Goal: Transaction & Acquisition: Download file/media

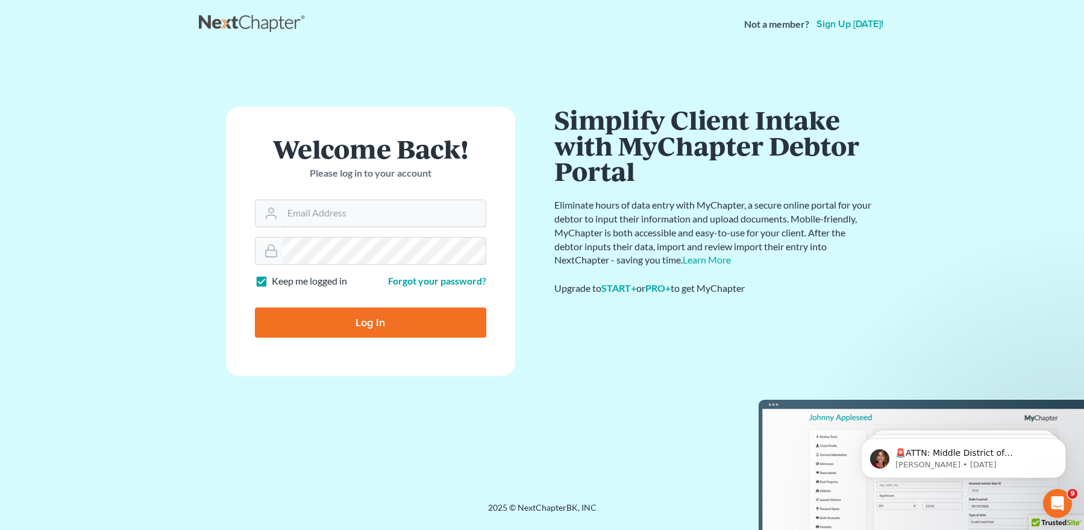
type input "mpaulberkenlaw@gmail.com"
click at [334, 316] on input "Log In" at bounding box center [370, 322] width 231 height 30
type input "Thinking..."
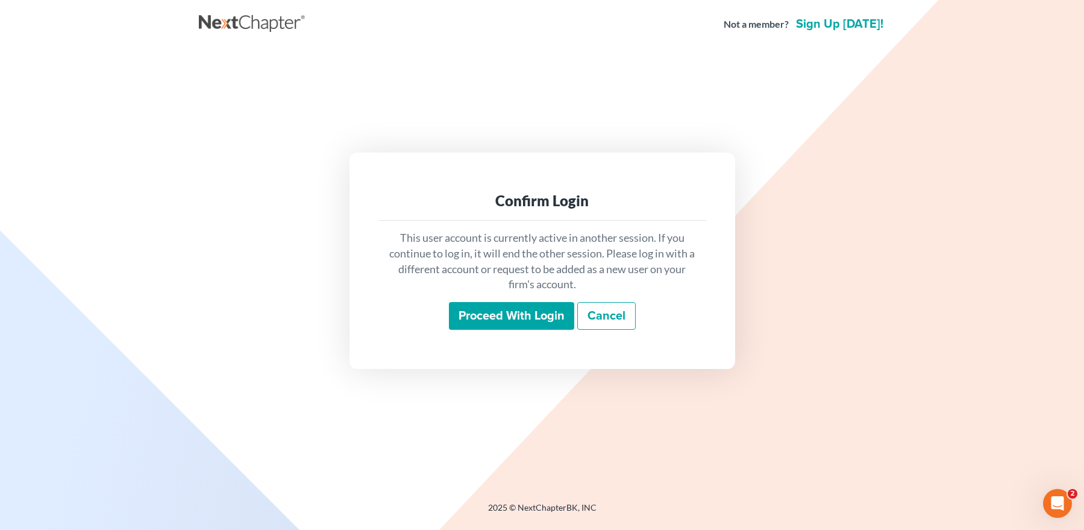
click at [478, 309] on input "Proceed with login" at bounding box center [511, 316] width 125 height 28
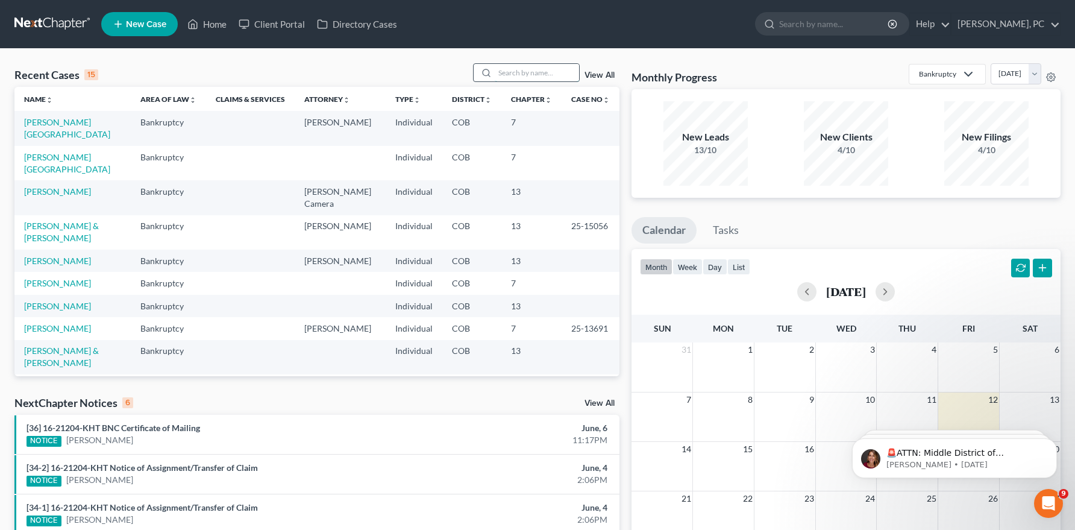
click at [518, 75] on input "search" at bounding box center [537, 72] width 84 height 17
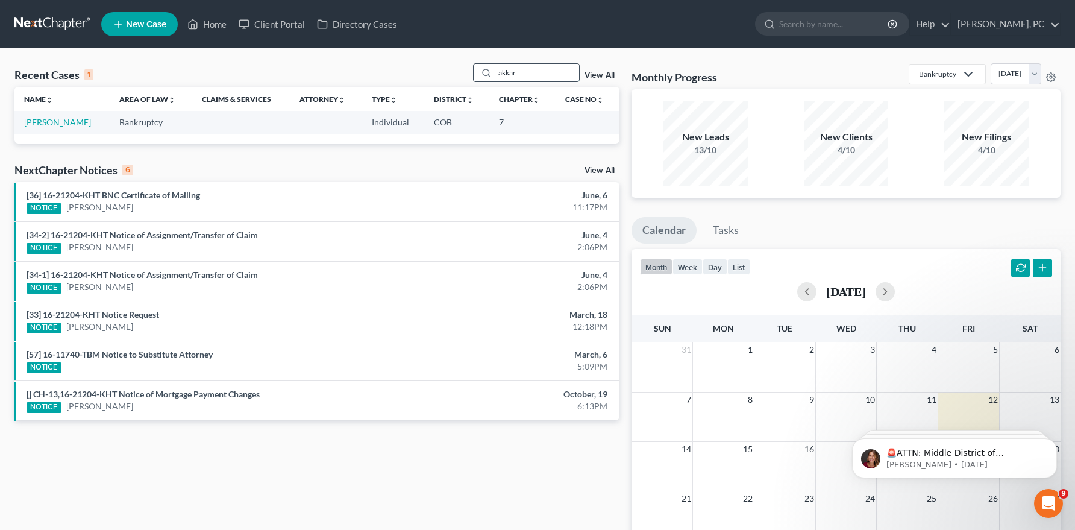
click at [500, 75] on input "akkar" at bounding box center [537, 72] width 84 height 17
type input "[PERSON_NAME]"
click at [67, 125] on link "[PERSON_NAME]" at bounding box center [57, 122] width 67 height 10
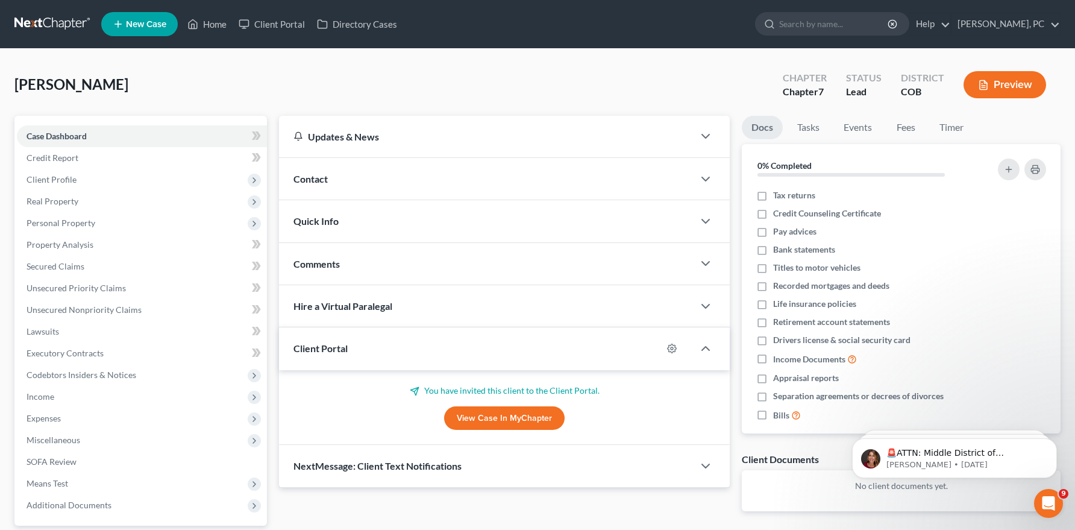
scroll to position [80, 0]
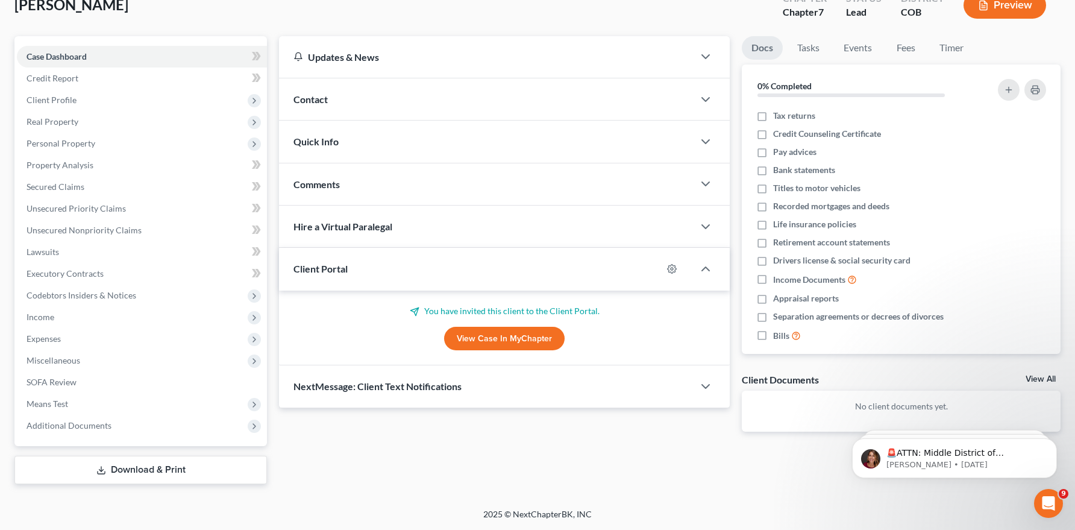
click at [171, 469] on link "Download & Print" at bounding box center [140, 470] width 253 height 28
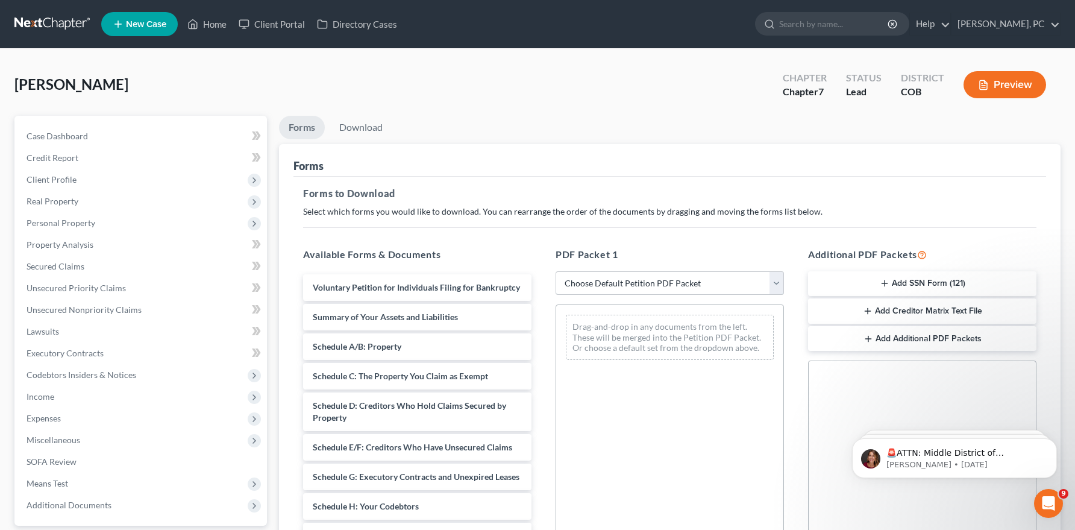
click at [599, 281] on select "Choose Default Petition PDF Packet Complete Bankruptcy Petition (all forms and …" at bounding box center [670, 283] width 228 height 24
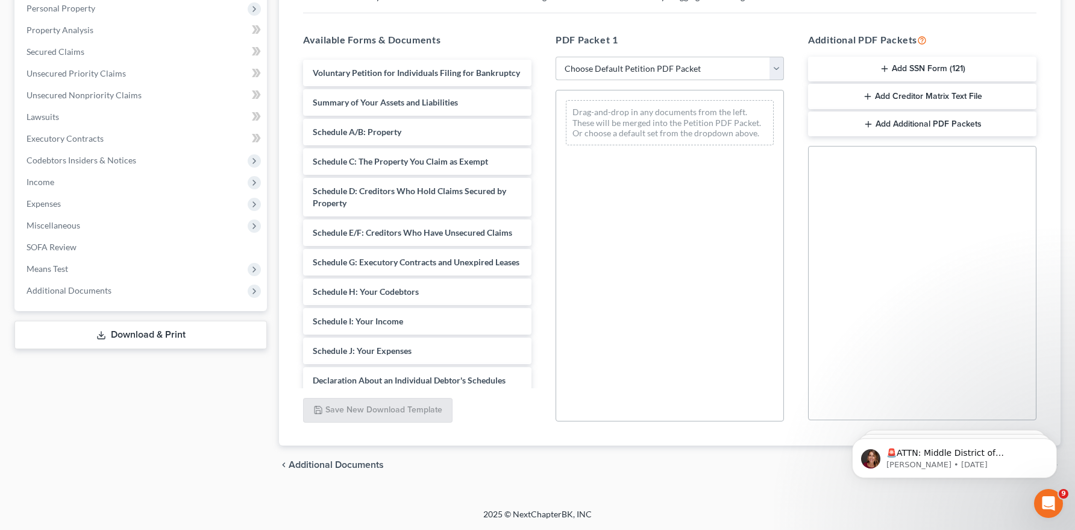
scroll to position [287, 0]
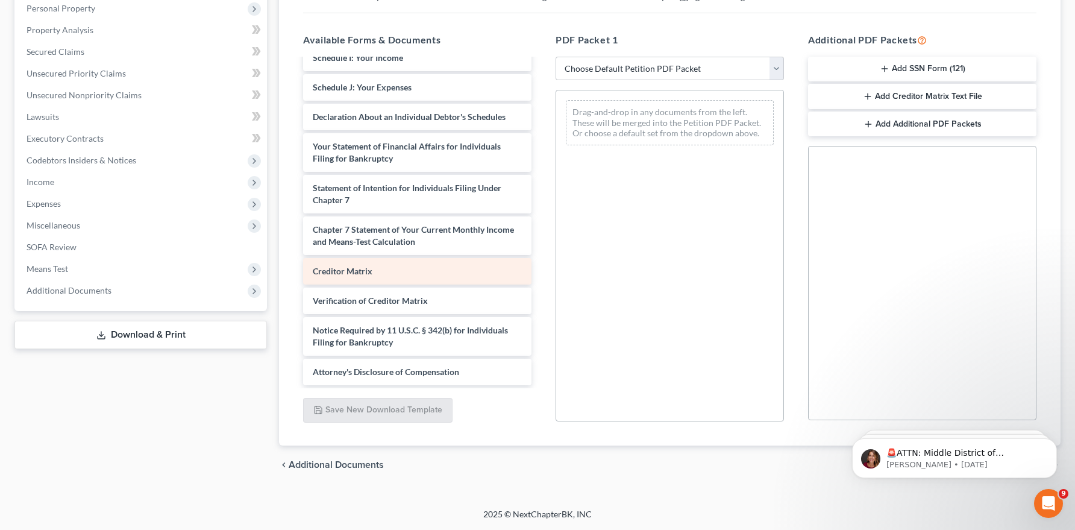
click at [342, 275] on span "Creditor Matrix" at bounding box center [343, 271] width 60 height 10
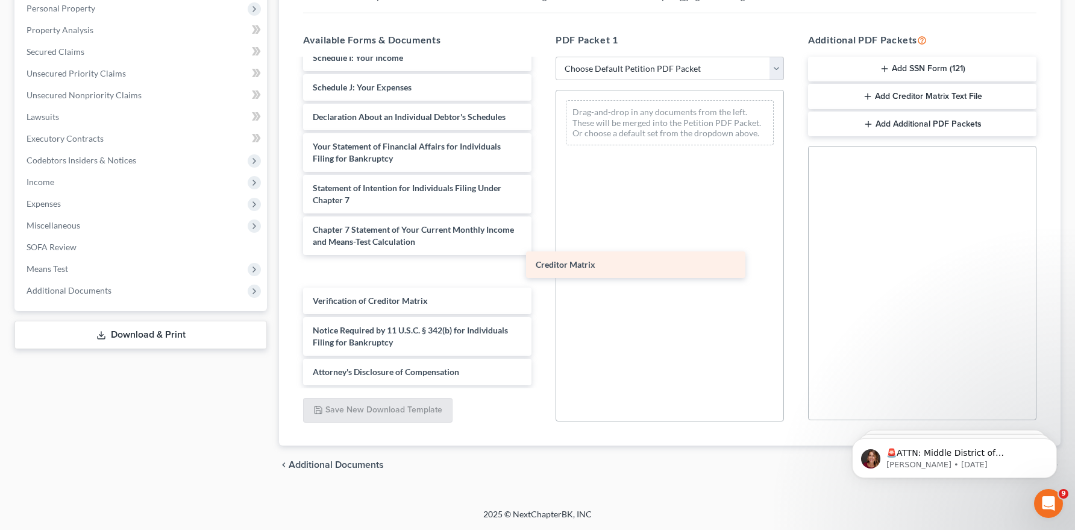
scroll to position [258, 0]
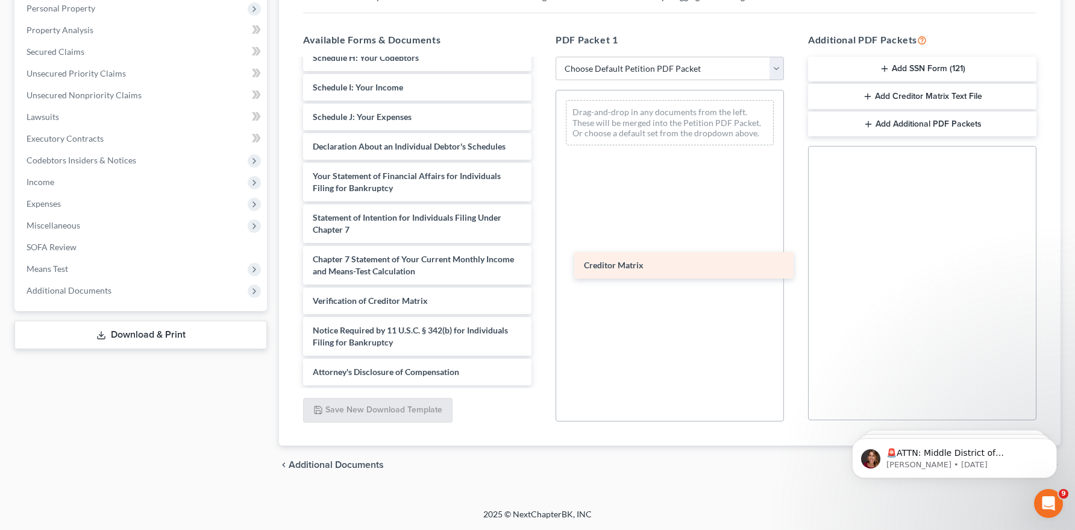
drag, startPoint x: 342, startPoint y: 275, endPoint x: 613, endPoint y: 269, distance: 271.3
click at [541, 269] on div "Creditor Matrix Voluntary Petition for Individuals Filing for Bankruptcy Summar…" at bounding box center [417, 105] width 248 height 559
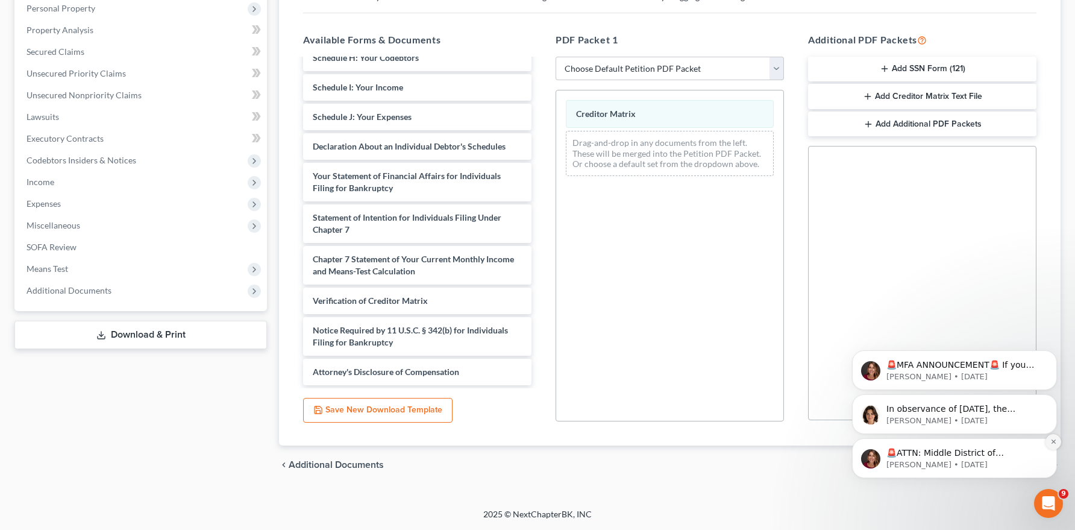
click at [1053, 444] on icon "Dismiss notification" at bounding box center [1053, 441] width 7 height 7
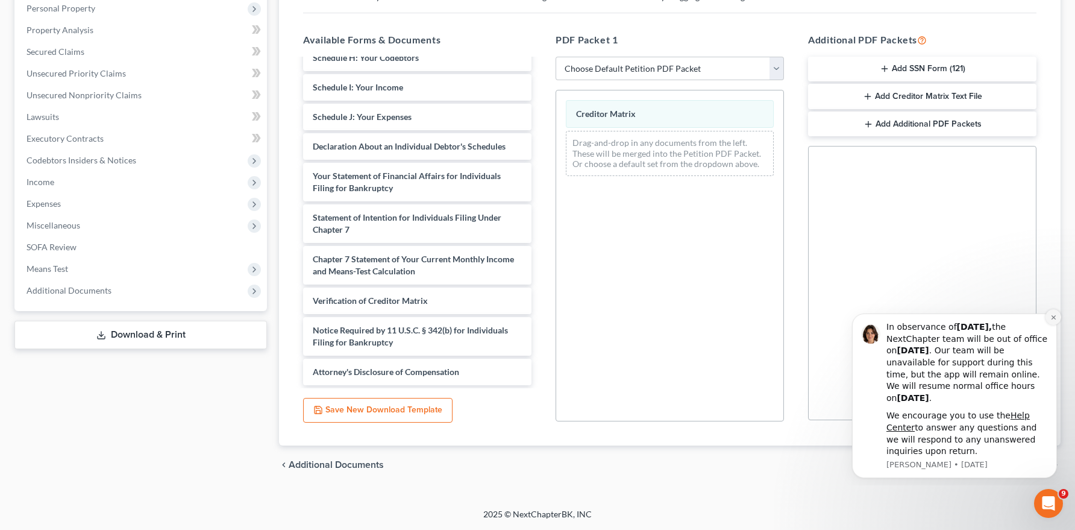
click at [1050, 316] on icon "Dismiss notification" at bounding box center [1053, 317] width 7 height 7
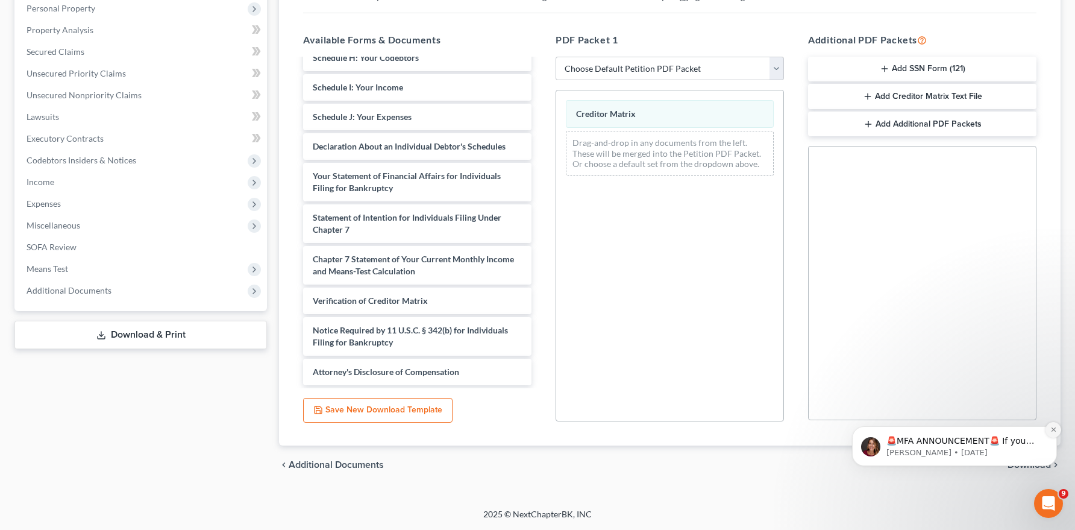
drag, startPoint x: 1892, startPoint y: 780, endPoint x: 1051, endPoint y: 428, distance: 912.0
click at [1051, 428] on icon "Dismiss notification" at bounding box center [1053, 429] width 7 height 7
click at [1032, 466] on span "Download" at bounding box center [1029, 465] width 43 height 10
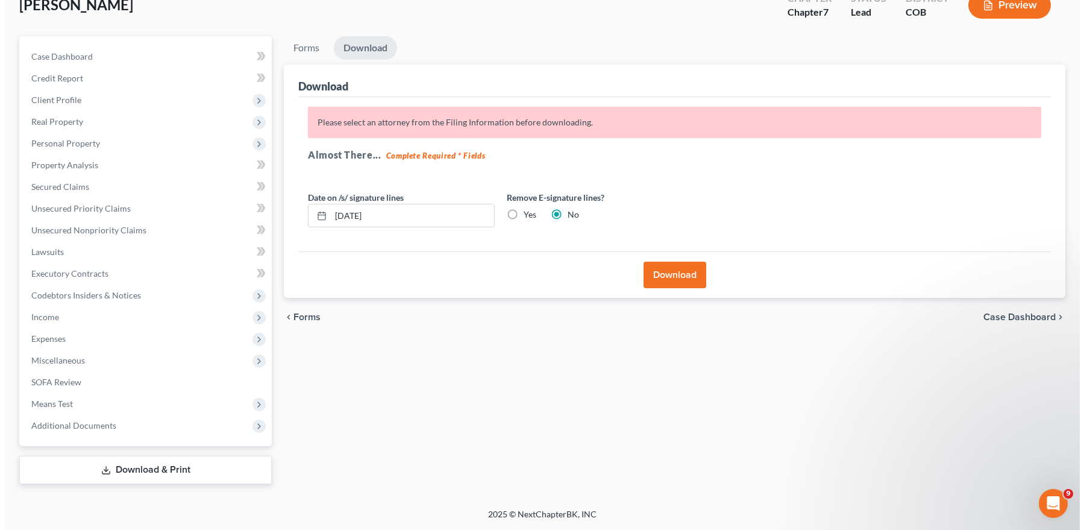
scroll to position [80, 0]
click at [662, 275] on button "Download" at bounding box center [670, 275] width 63 height 27
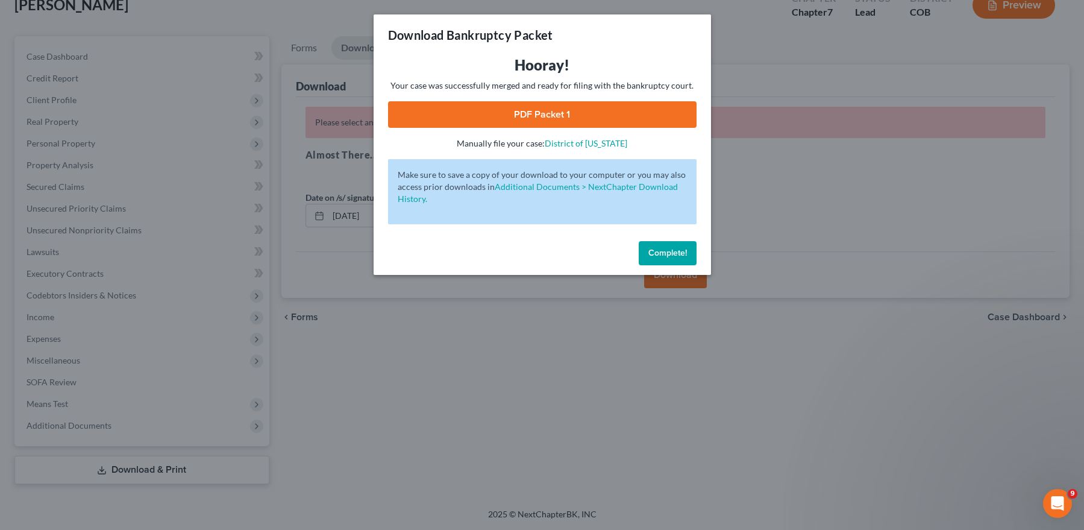
click at [662, 258] on button "Complete!" at bounding box center [668, 253] width 58 height 24
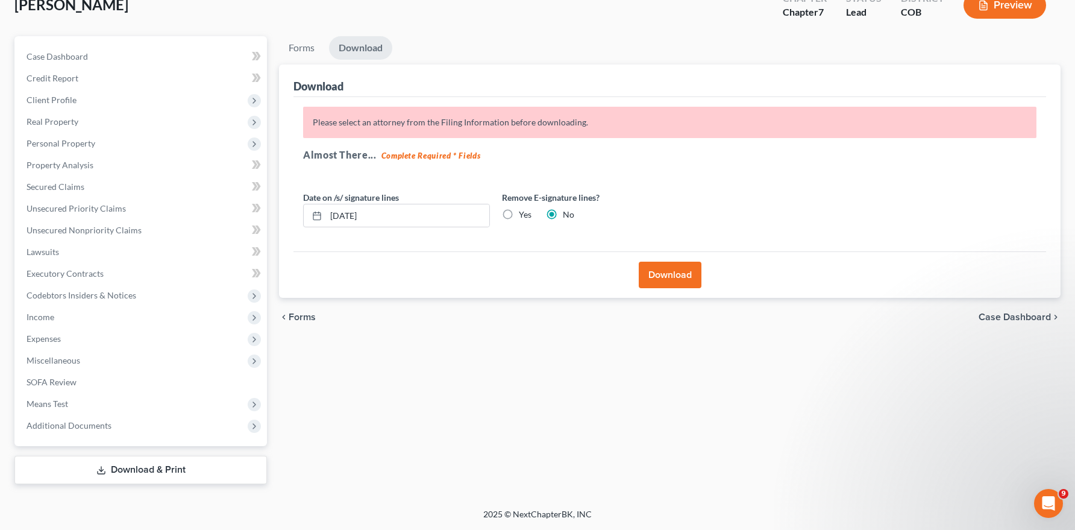
click at [670, 279] on button "Download" at bounding box center [670, 275] width 63 height 27
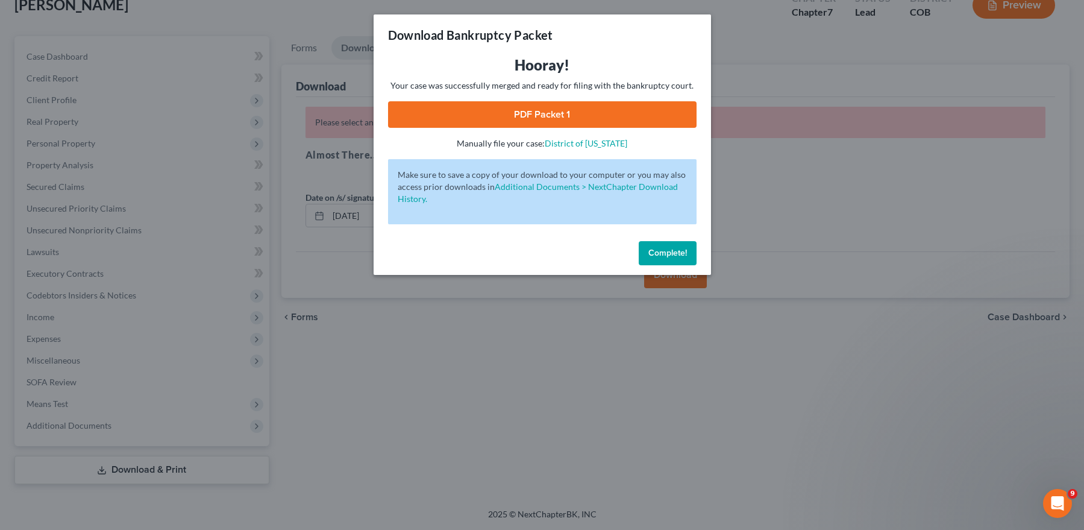
click at [580, 119] on link "PDF Packet 1" at bounding box center [542, 114] width 309 height 27
click at [624, 111] on link "PDF Packet 1" at bounding box center [542, 114] width 309 height 27
